Goal: Transaction & Acquisition: Purchase product/service

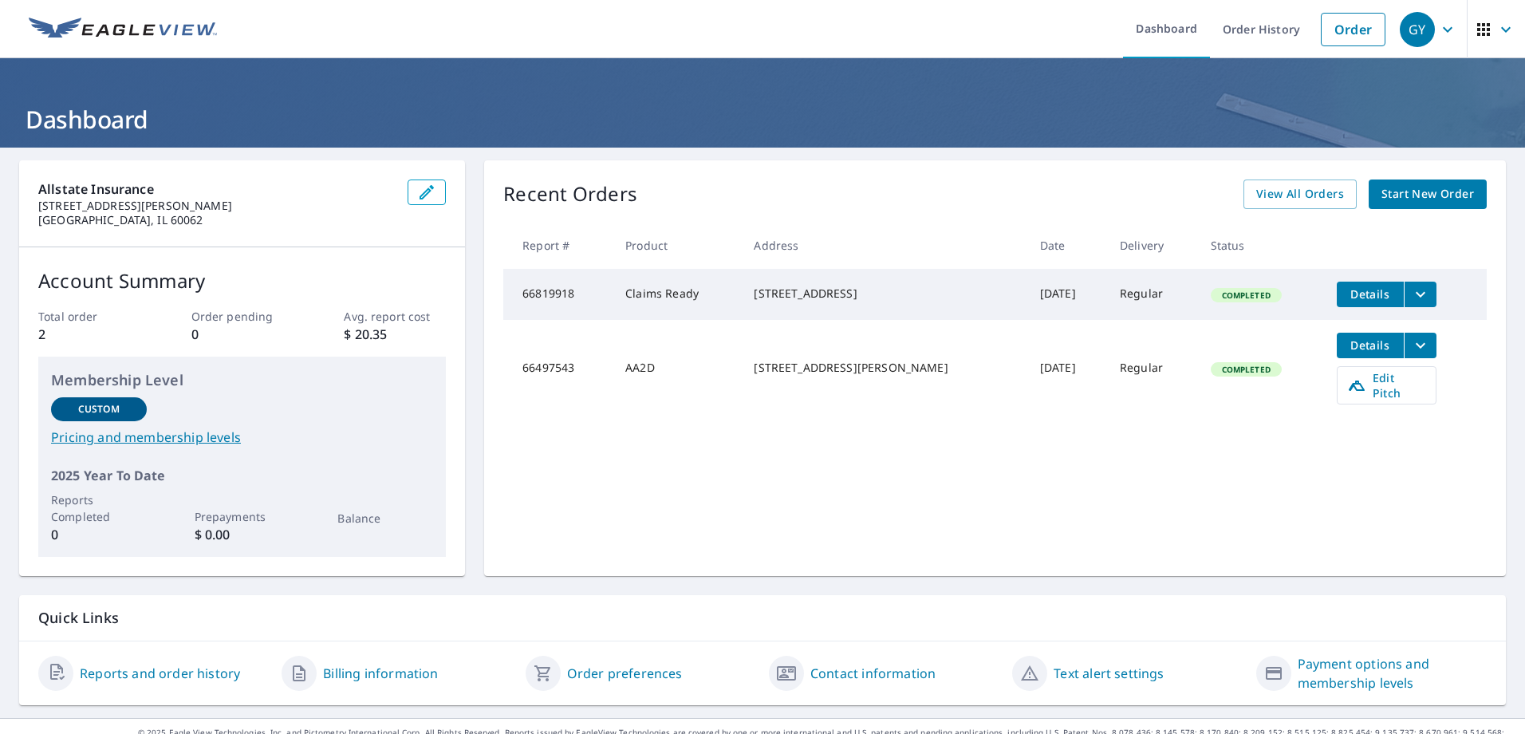
click at [1423, 185] on span "Start New Order" at bounding box center [1428, 194] width 93 height 20
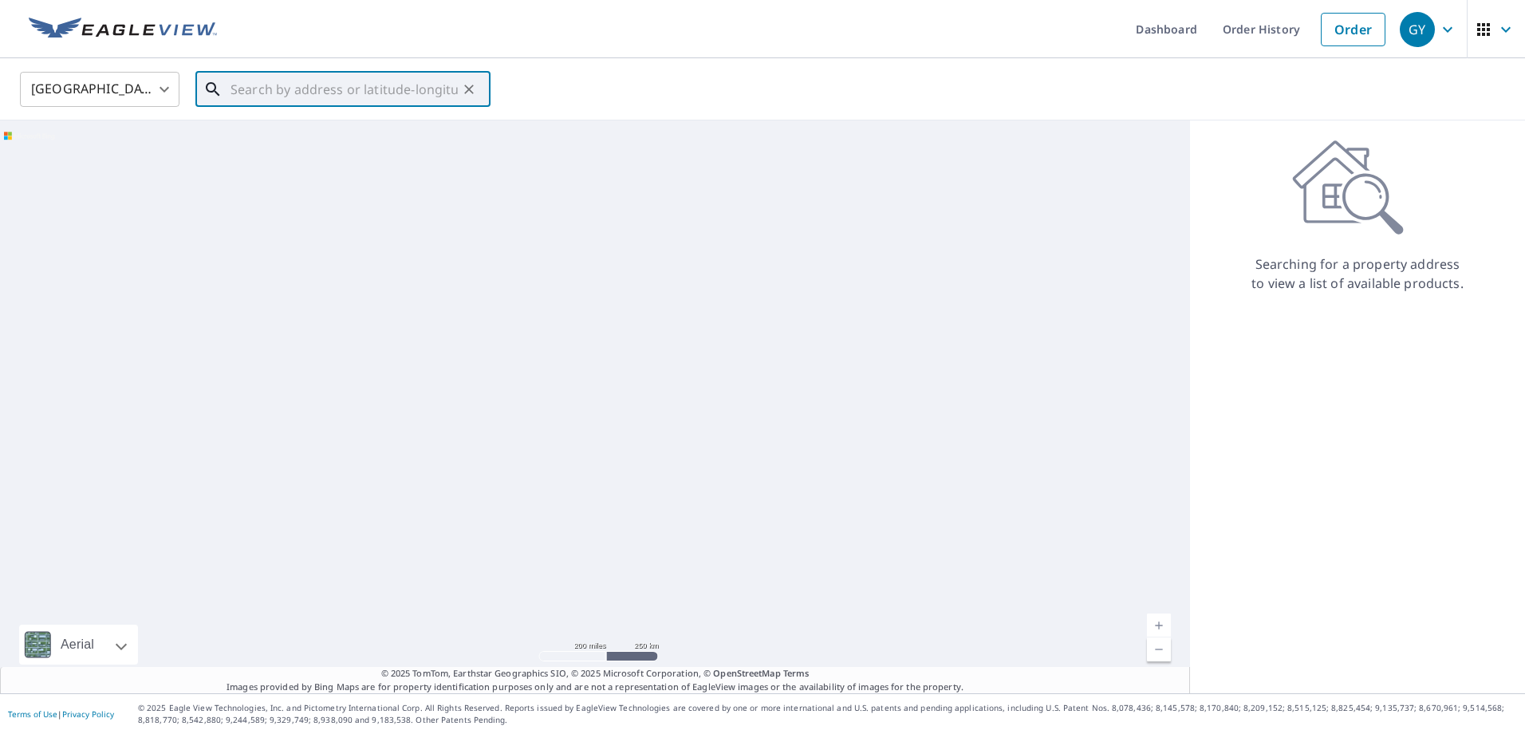
click at [354, 94] on input "text" at bounding box center [344, 89] width 227 height 45
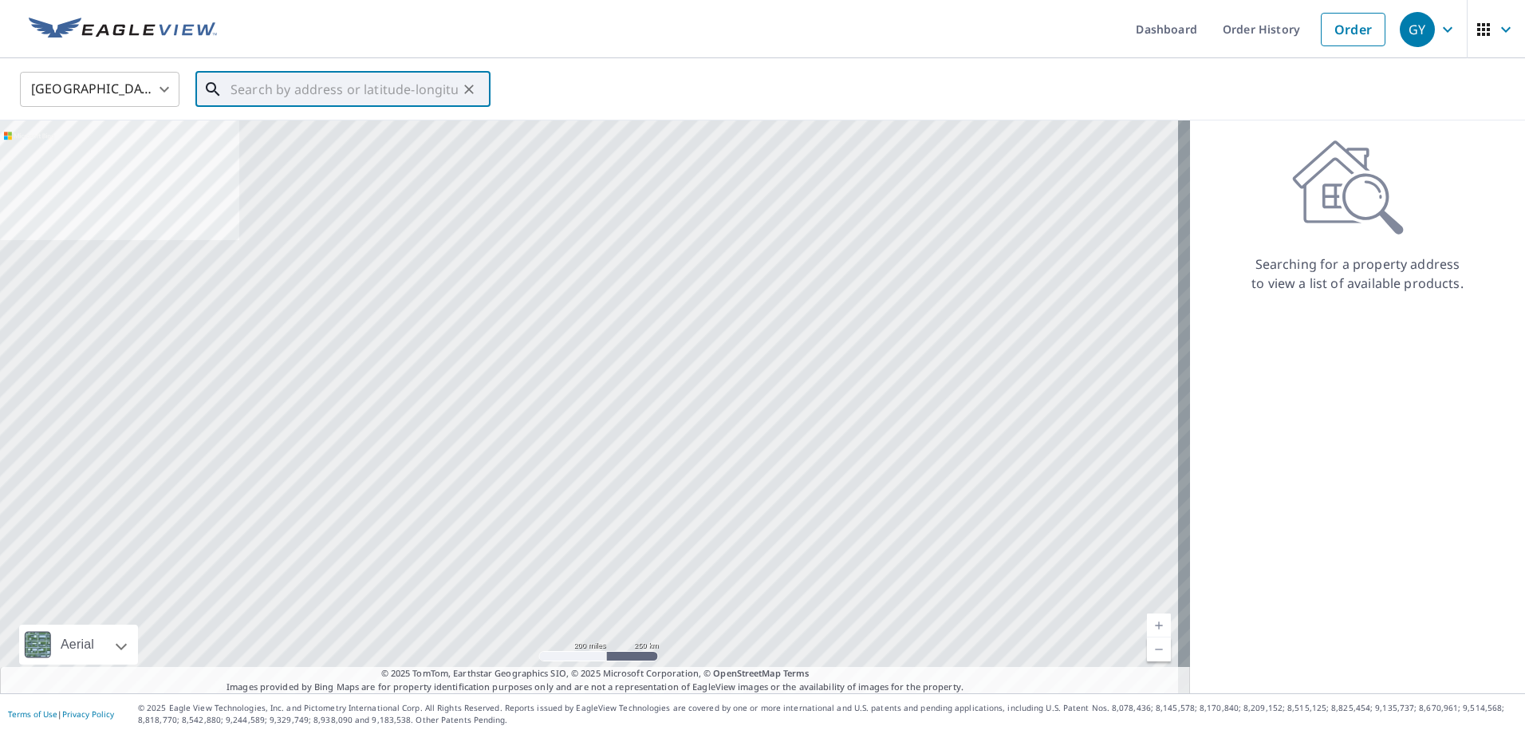
paste input "[STREET_ADDRESS]"
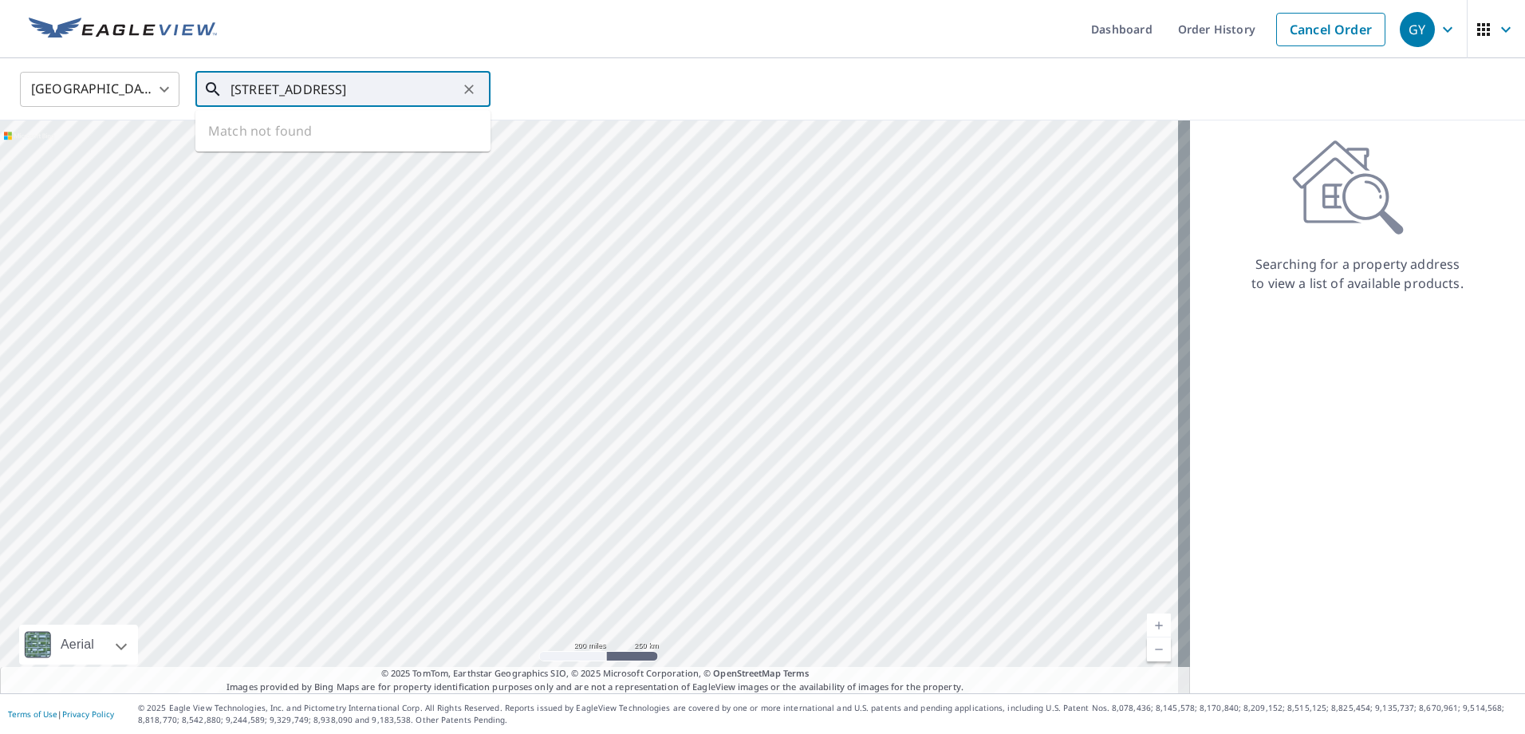
scroll to position [0, 52]
type input "[STREET_ADDRESS]"
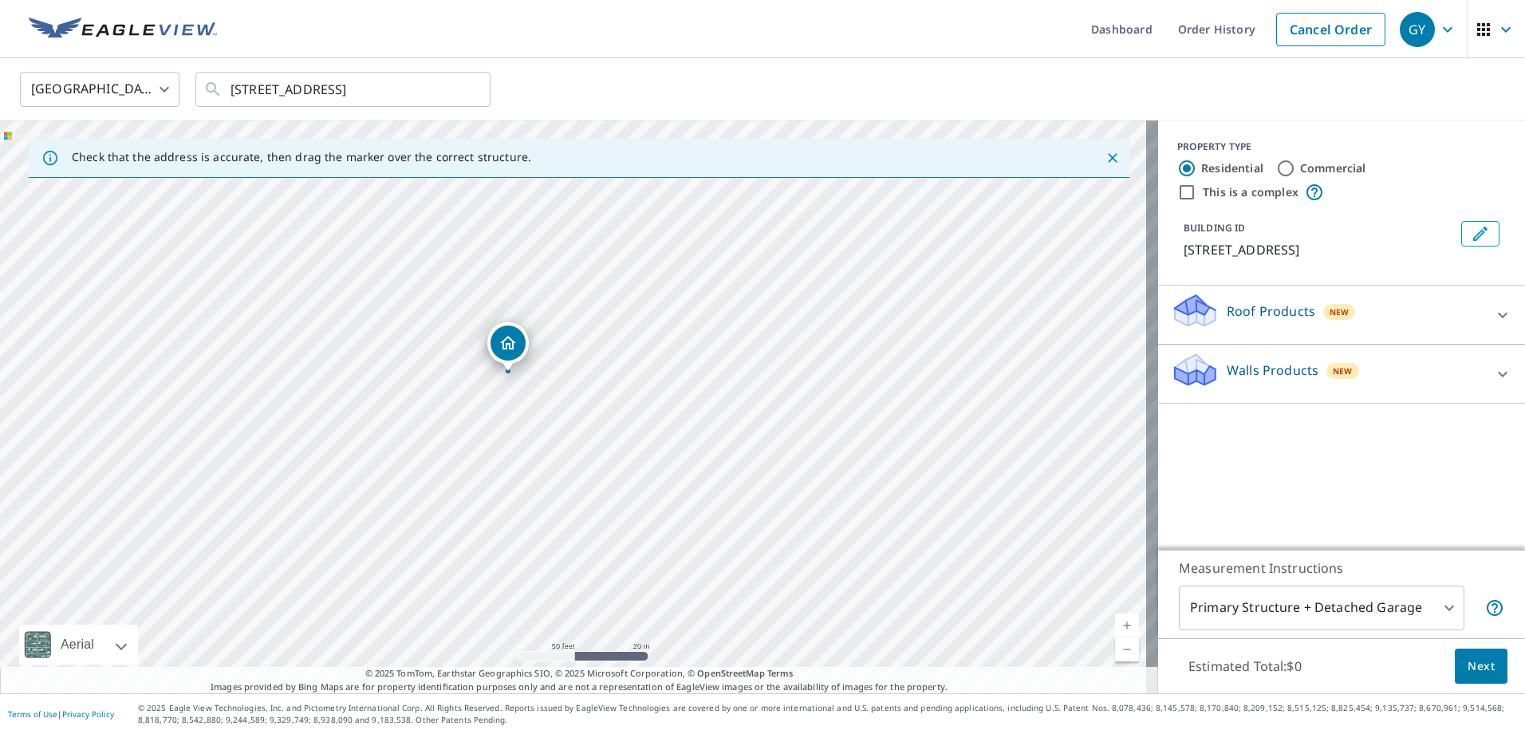
click at [1494, 319] on icon at bounding box center [1503, 315] width 19 height 19
click at [1508, 308] on div "Roof Products New ClaimsReady™ $38.7 Bid Perfect™ $18" at bounding box center [1341, 360] width 367 height 149
click at [1501, 311] on div "Roof Products New ClaimsReady™ $38.7 Bid Perfect™ $18" at bounding box center [1341, 360] width 367 height 149
click at [1498, 314] on icon at bounding box center [1503, 315] width 10 height 6
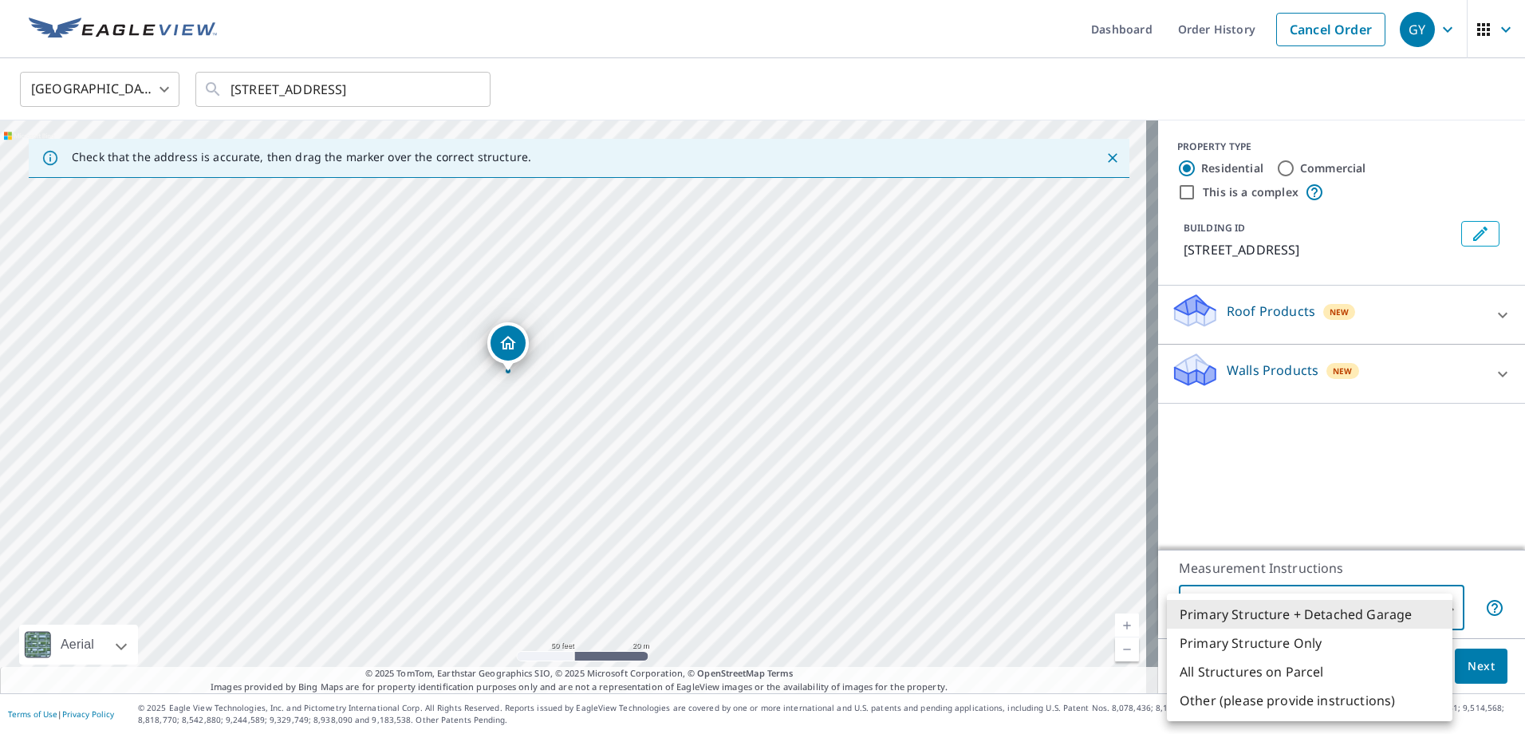
click at [1428, 604] on body "GY GY Dashboard Order History Cancel Order GY [GEOGRAPHIC_DATA] [GEOGRAPHIC_DAT…" at bounding box center [762, 367] width 1525 height 734
click at [1486, 369] on div at bounding box center [762, 367] width 1525 height 734
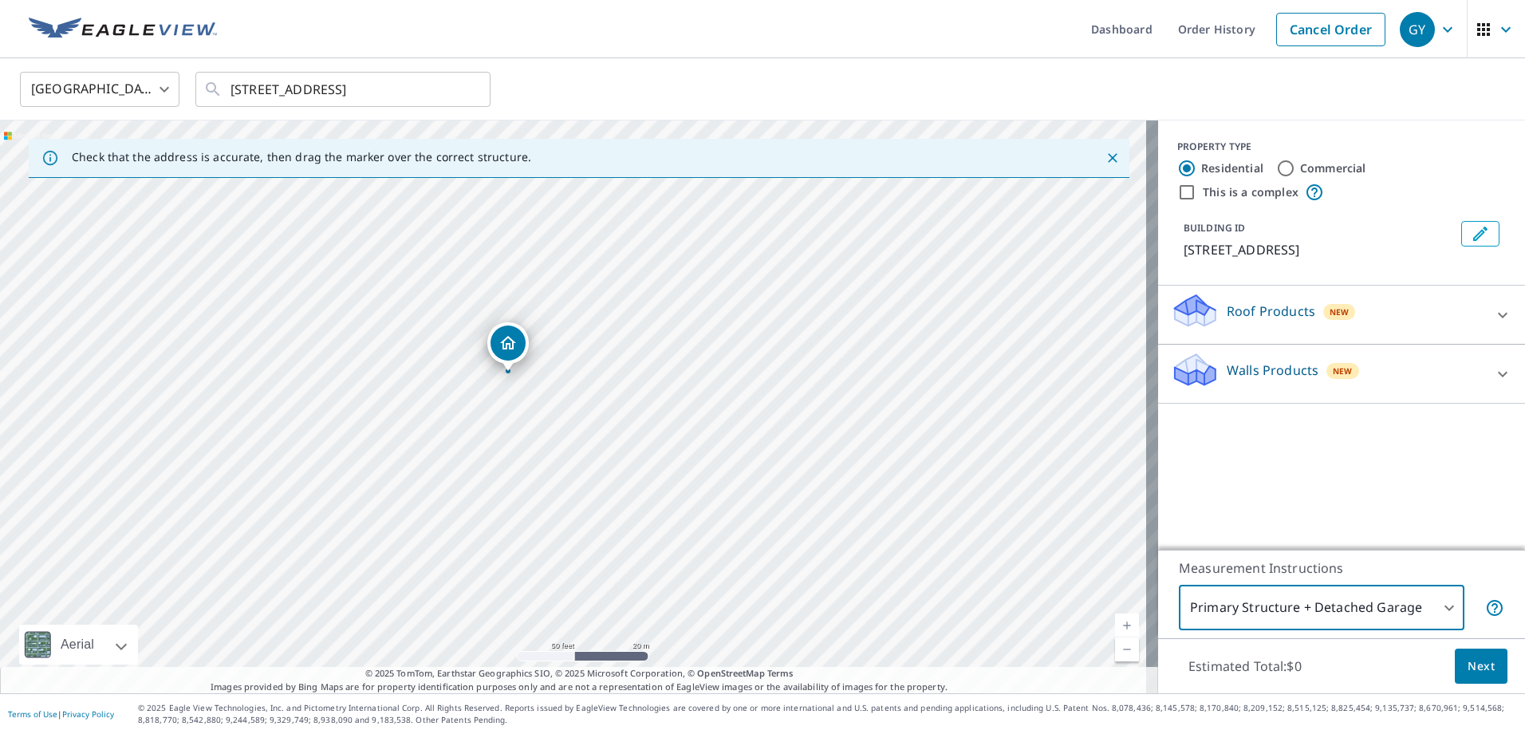
click at [1494, 369] on icon at bounding box center [1503, 374] width 19 height 19
click at [1494, 314] on icon at bounding box center [1503, 315] width 19 height 19
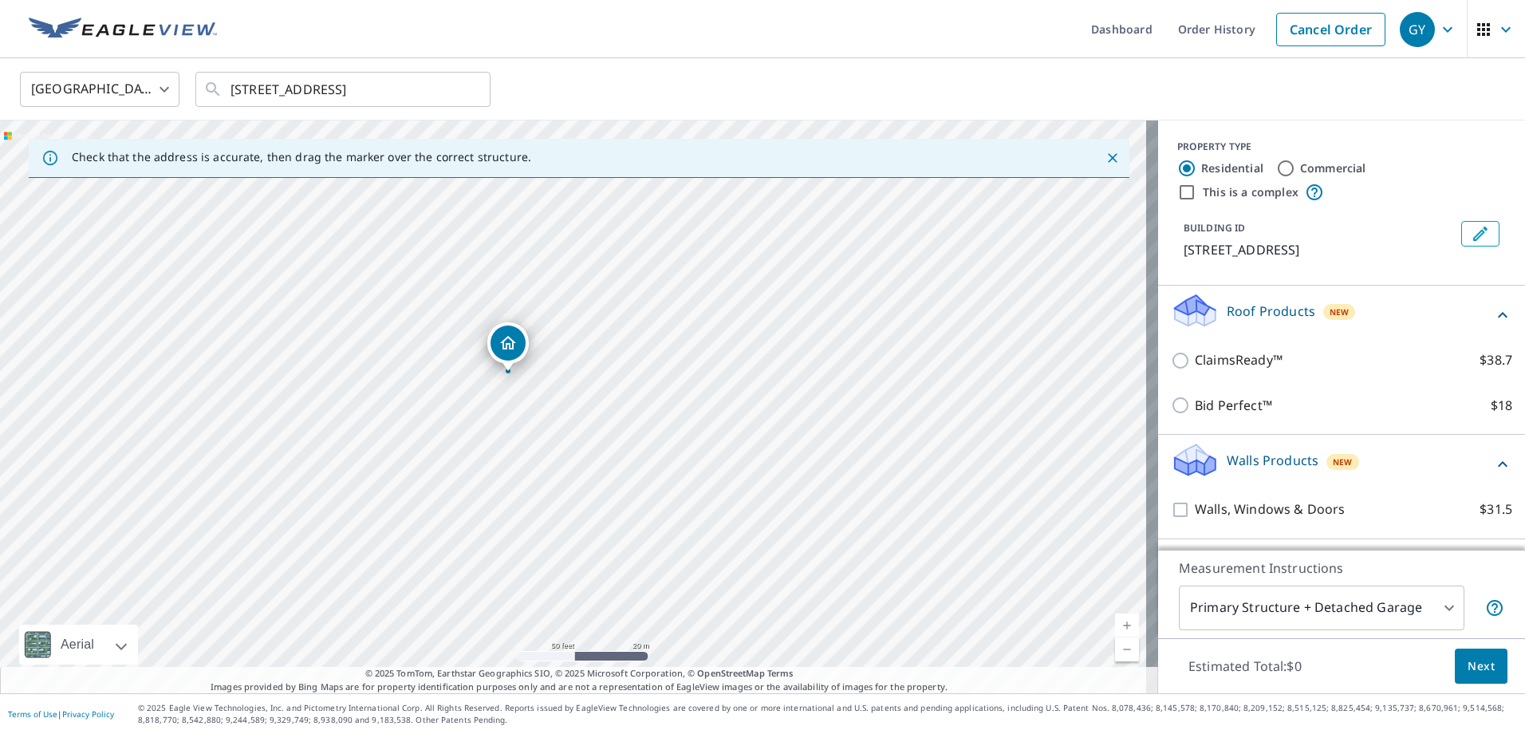
click at [1494, 466] on icon at bounding box center [1503, 464] width 19 height 19
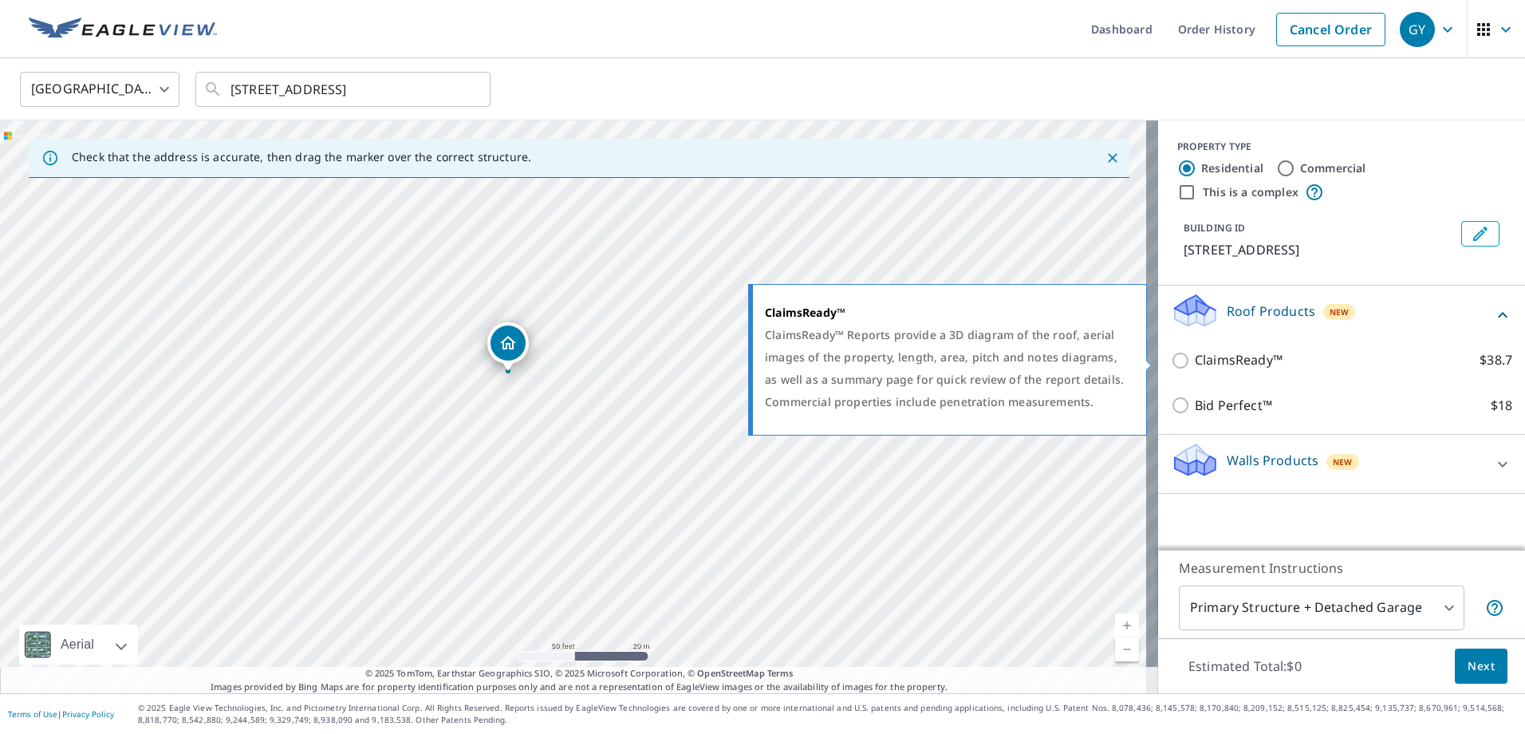
click at [1171, 359] on input "ClaimsReady™ $38.7" at bounding box center [1183, 360] width 24 height 19
checkbox input "true"
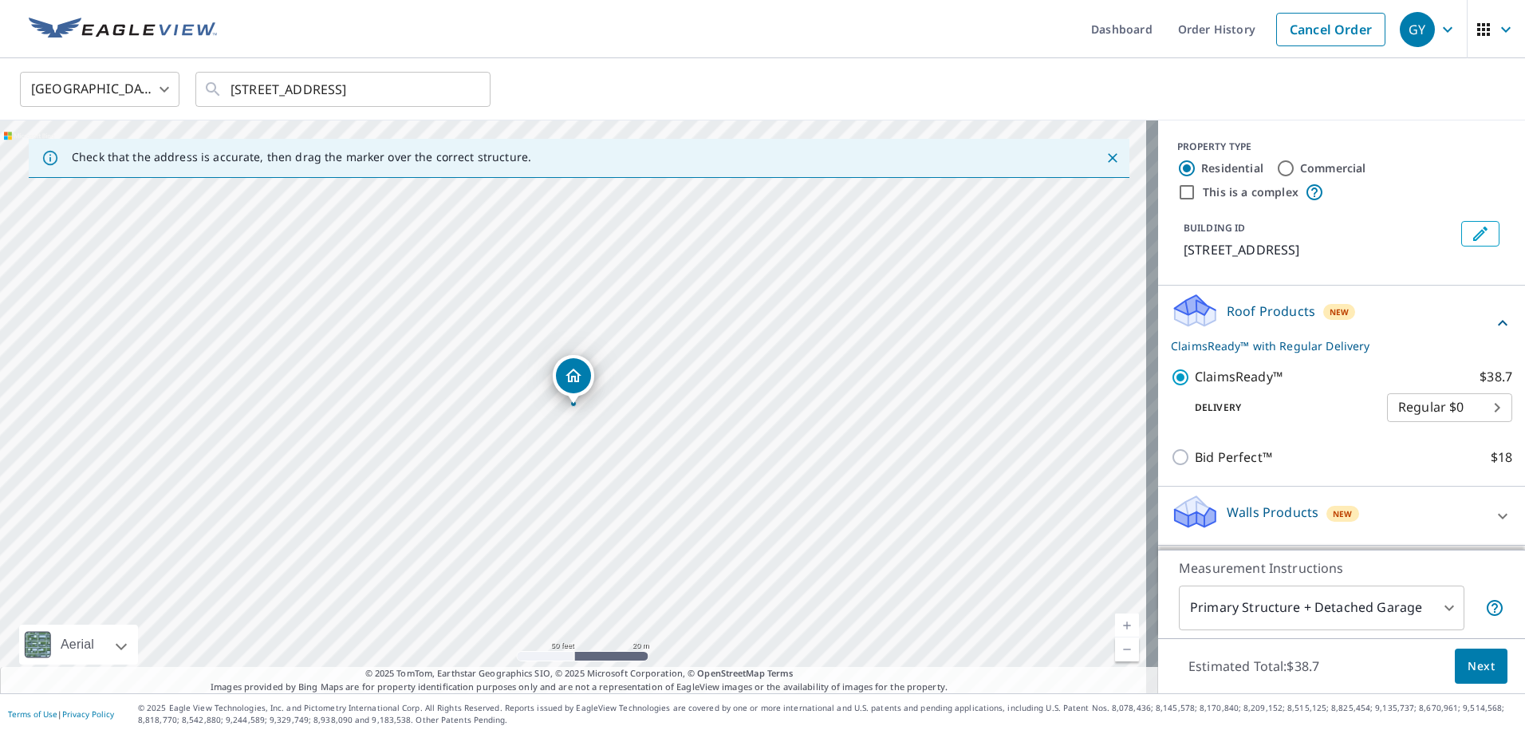
click at [1468, 669] on span "Next" at bounding box center [1481, 667] width 27 height 20
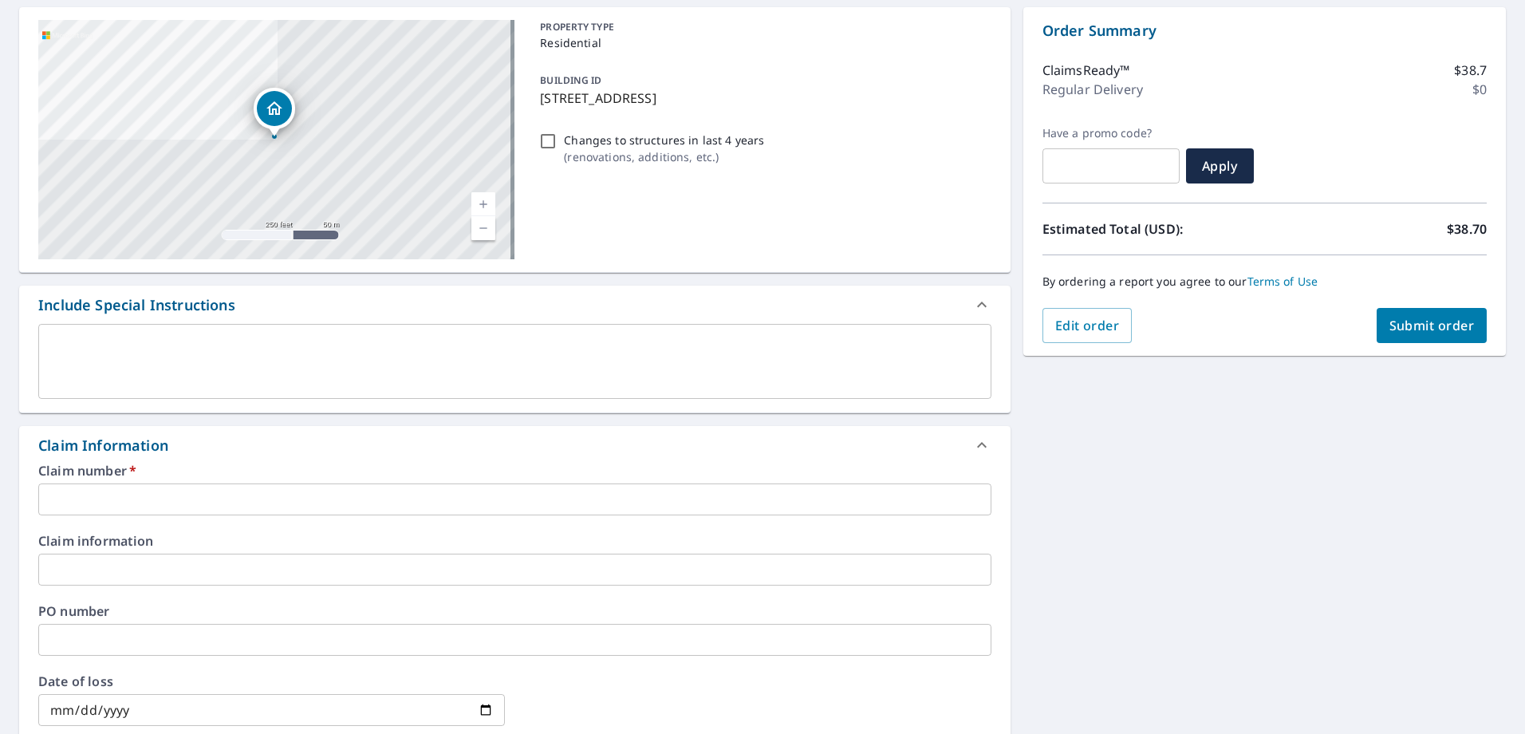
scroll to position [160, 0]
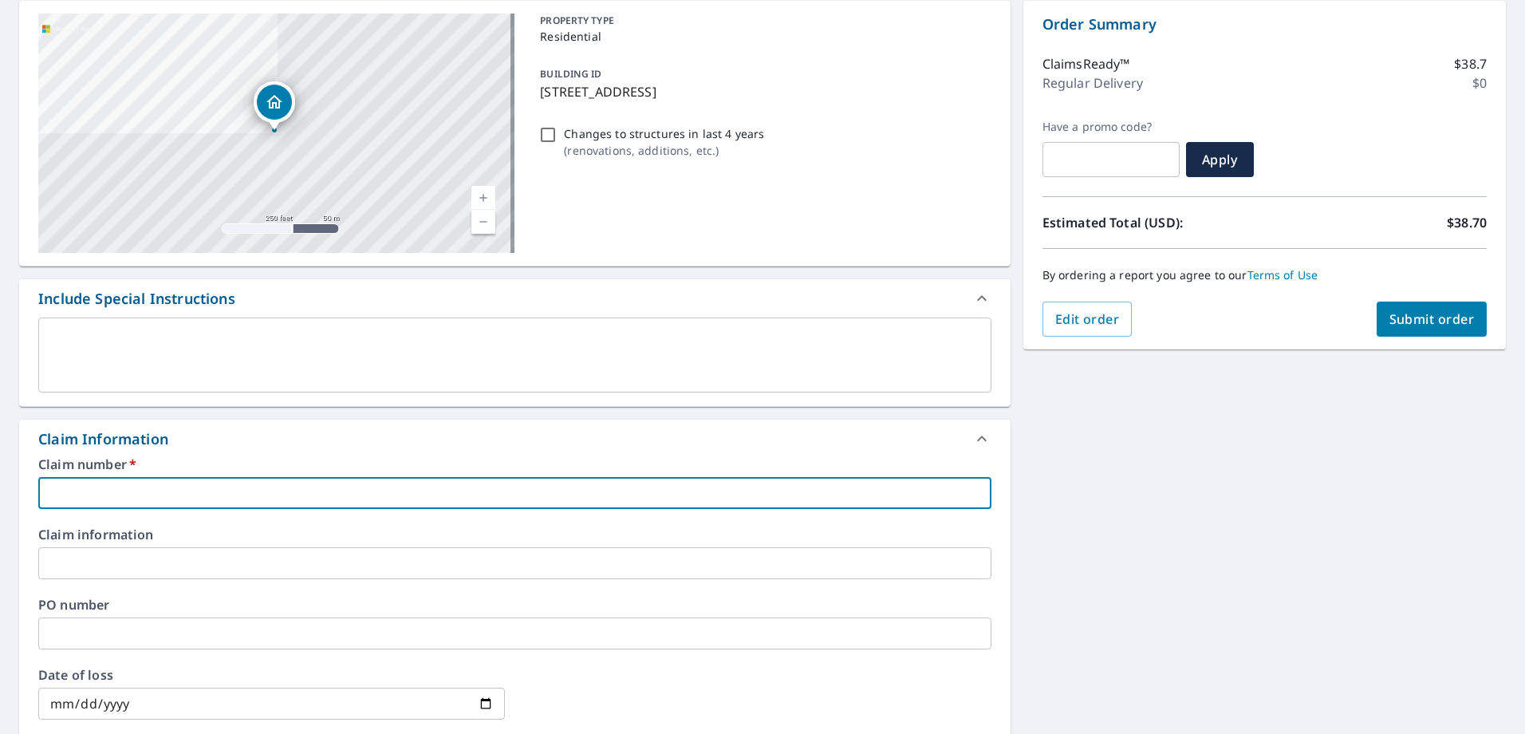
click at [182, 500] on input "text" at bounding box center [514, 493] width 953 height 32
paste input "0804545564"
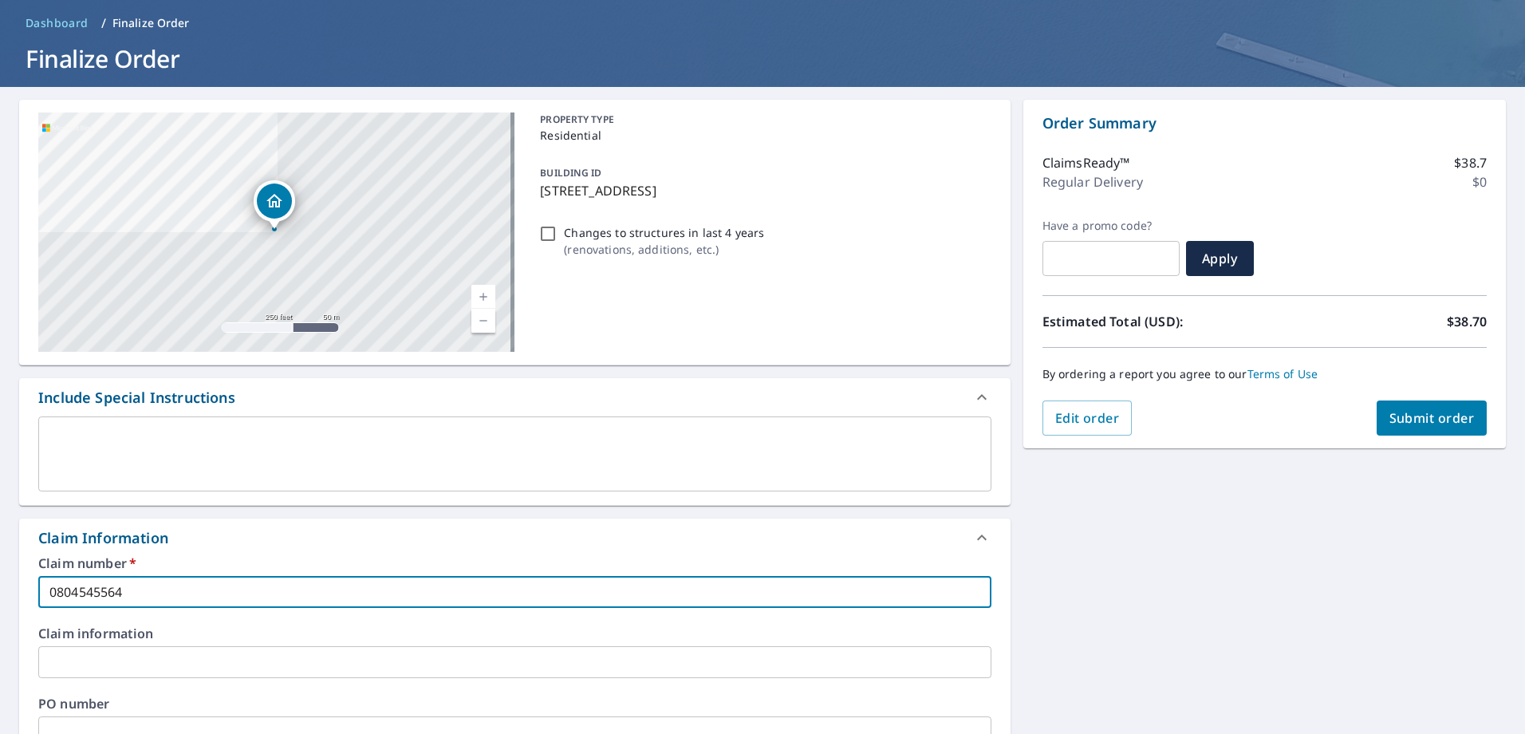
scroll to position [48, 0]
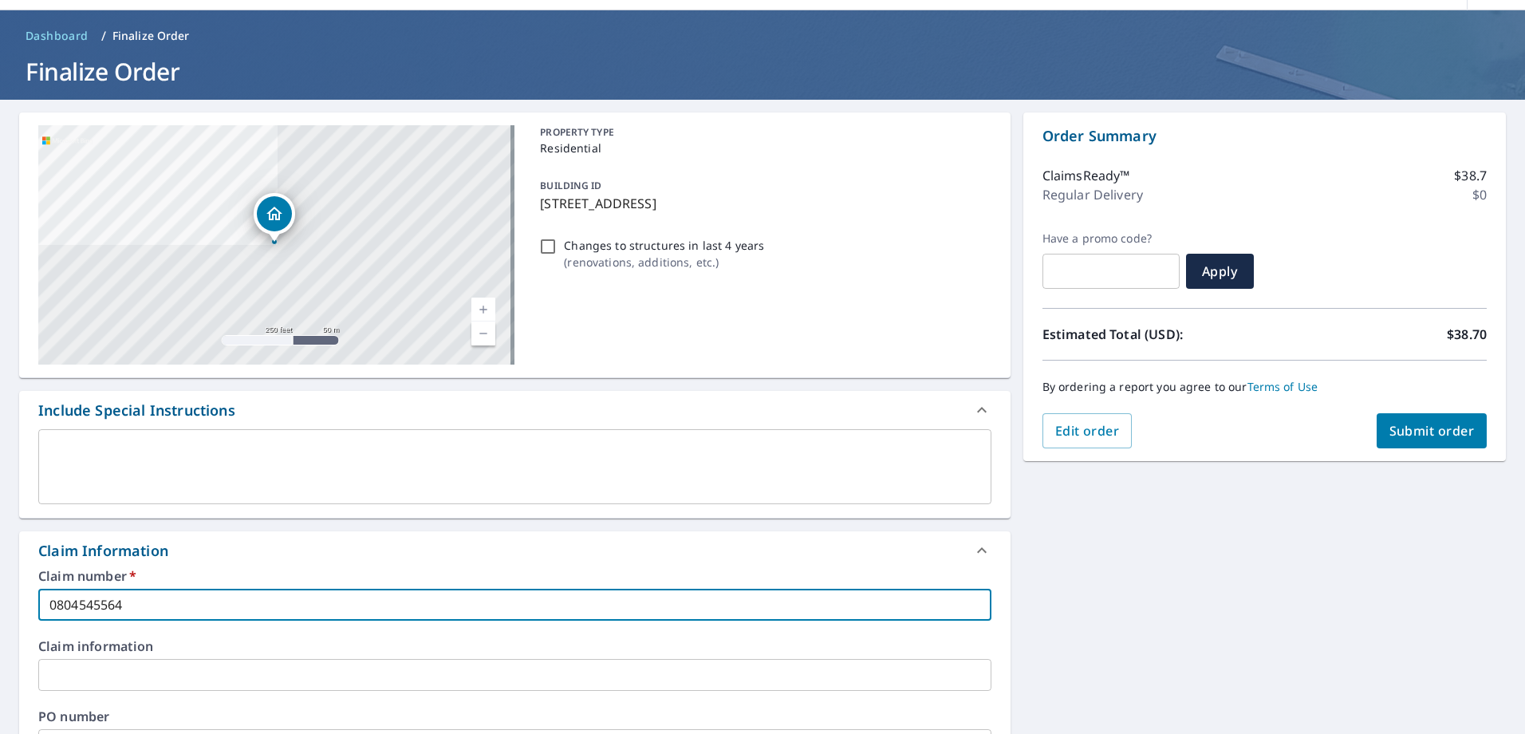
type input "0804545564"
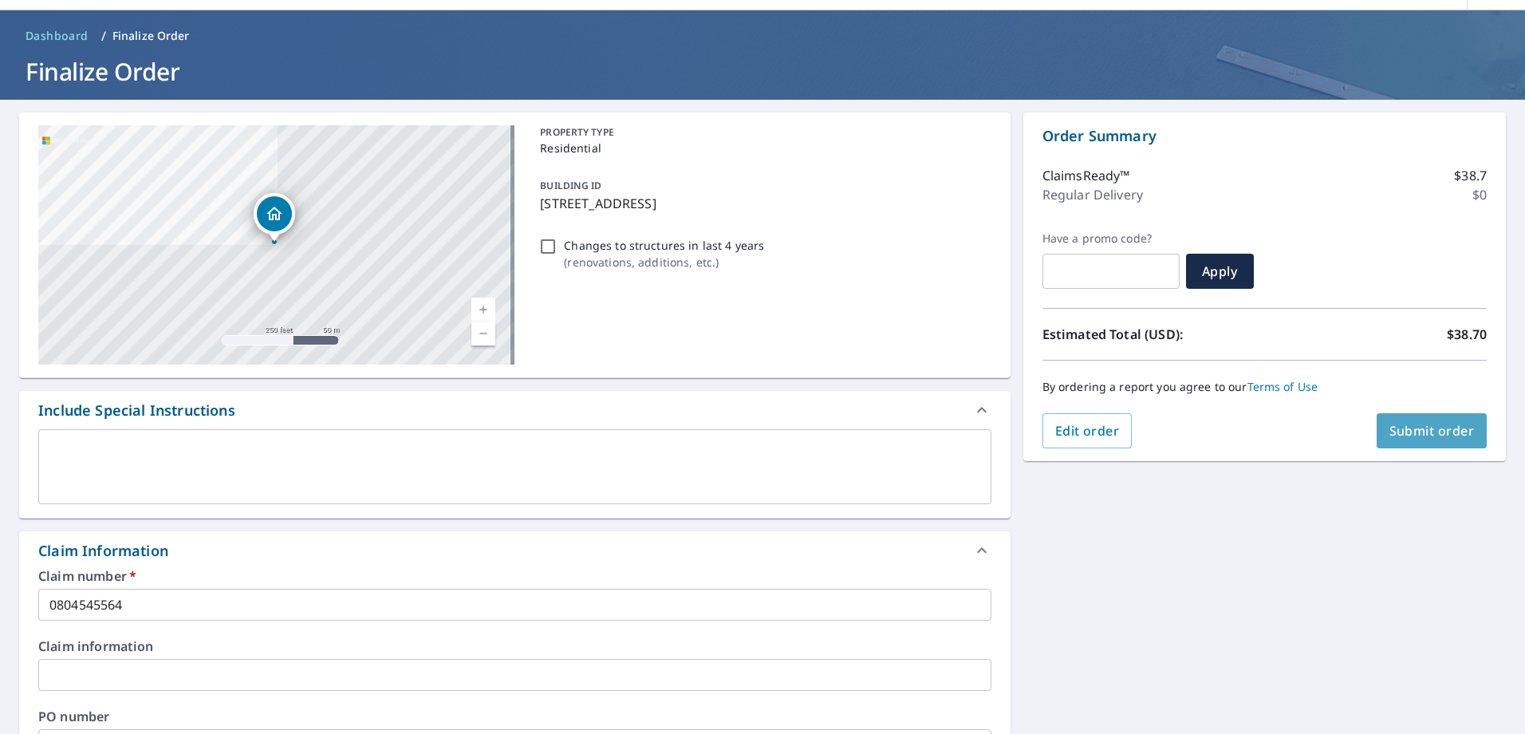
click at [1401, 440] on button "Submit order" at bounding box center [1432, 430] width 111 height 35
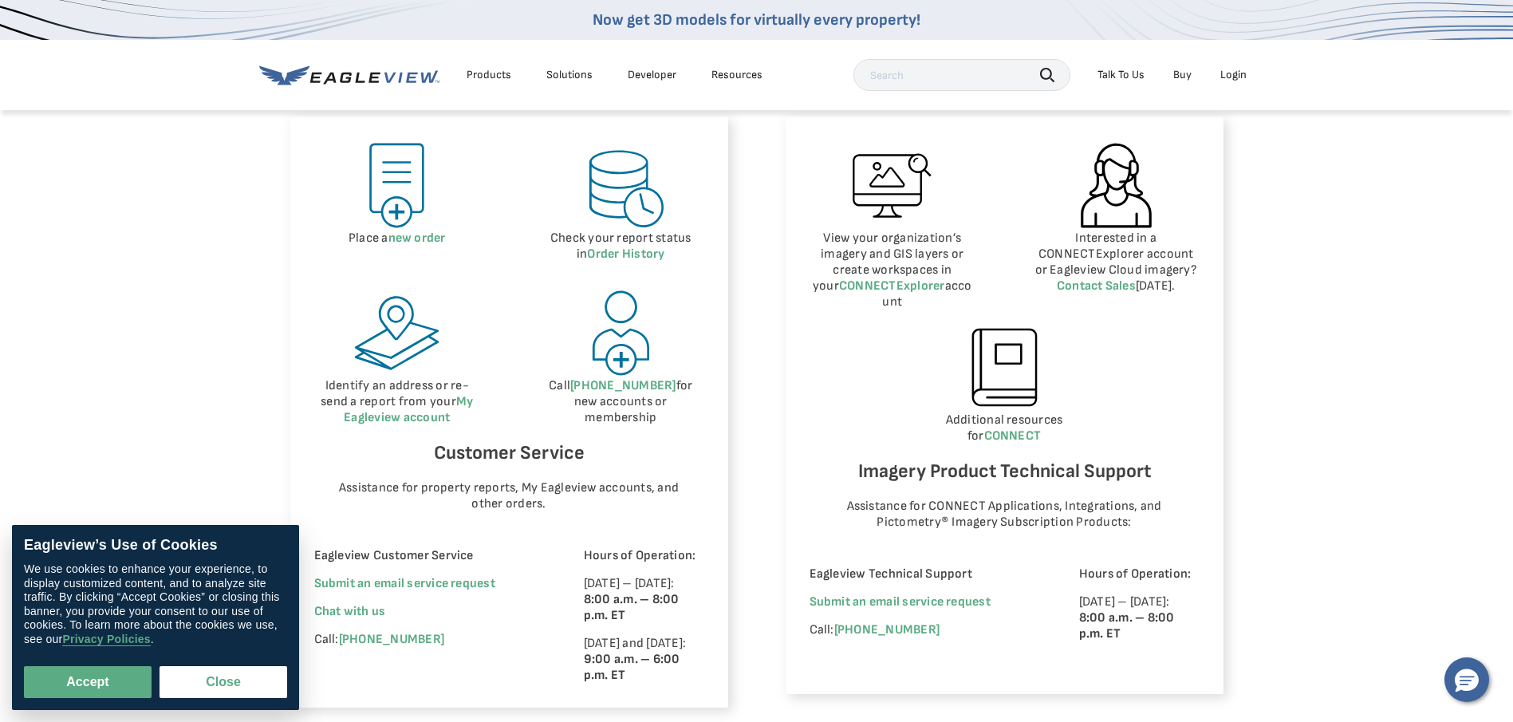
scroll to position [718, 0]
